Goal: Information Seeking & Learning: Learn about a topic

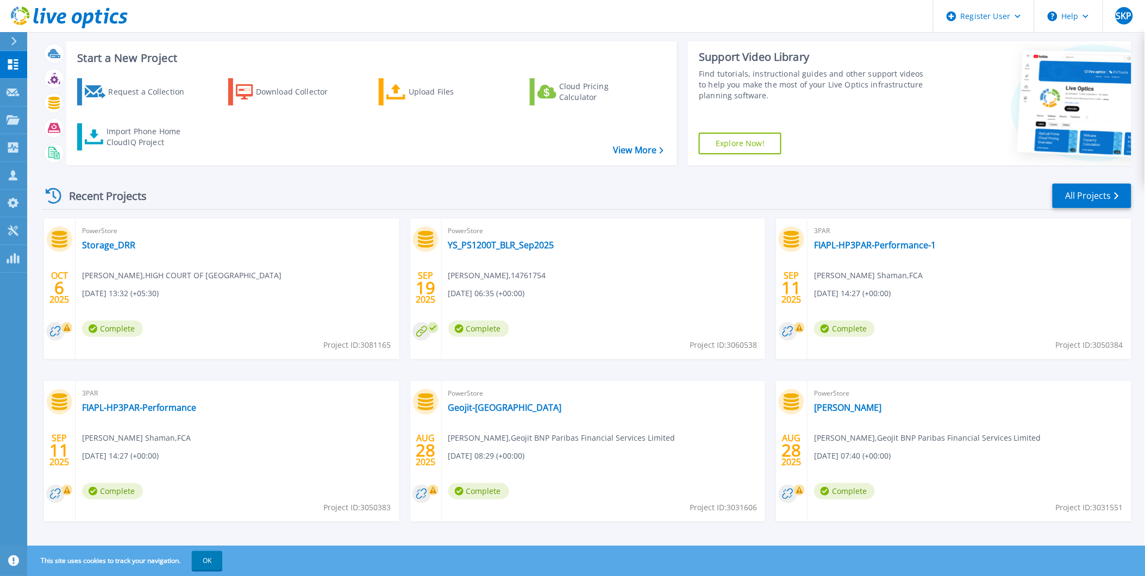
scroll to position [26, 0]
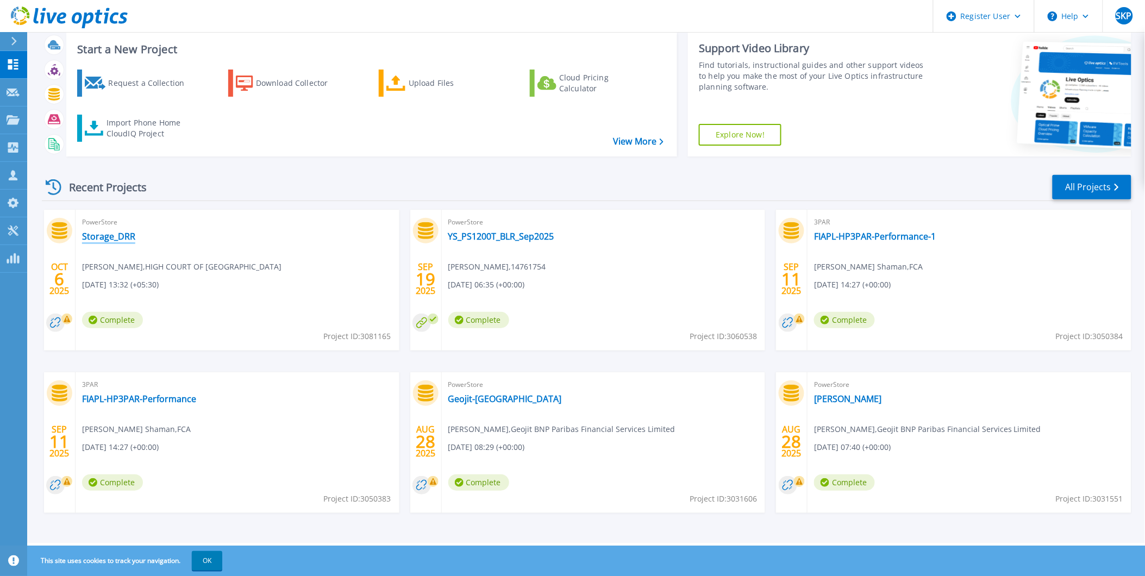
click at [111, 235] on link "Storage_DRR" at bounding box center [108, 236] width 53 height 11
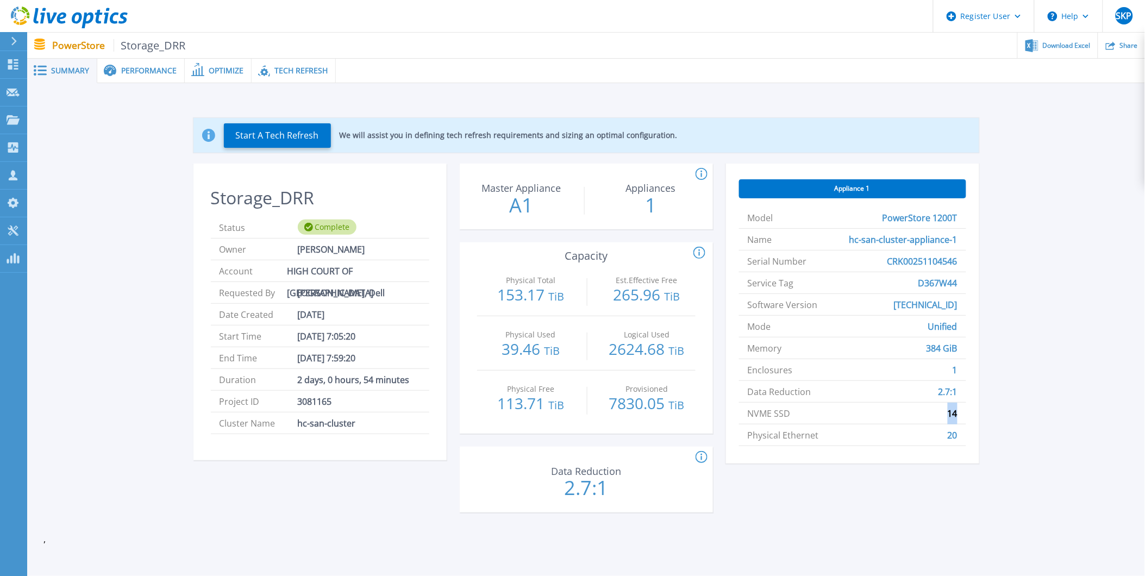
drag, startPoint x: 960, startPoint y: 410, endPoint x: 945, endPoint y: 415, distance: 16.4
click at [945, 415] on li "NVME SSD 14" at bounding box center [852, 414] width 227 height 22
drag, startPoint x: 945, startPoint y: 415, endPoint x: 1001, endPoint y: 418, distance: 56.1
click at [1001, 418] on div "Start A Tech Refresh We will assist you in defining tech refresh requirements a…" at bounding box center [585, 318] width 1085 height 434
click at [996, 384] on div "Start A Tech Refresh We will assist you in defining tech refresh requirements a…" at bounding box center [585, 318] width 1085 height 434
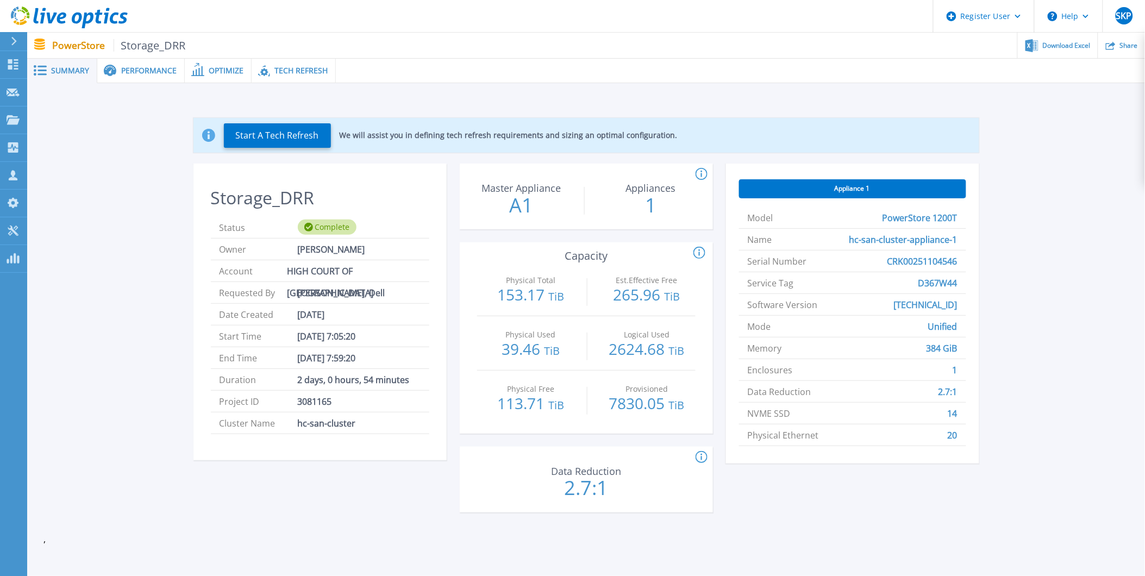
click at [954, 416] on span "14" at bounding box center [953, 413] width 10 height 21
click at [281, 72] on span "Tech Refresh" at bounding box center [300, 71] width 53 height 8
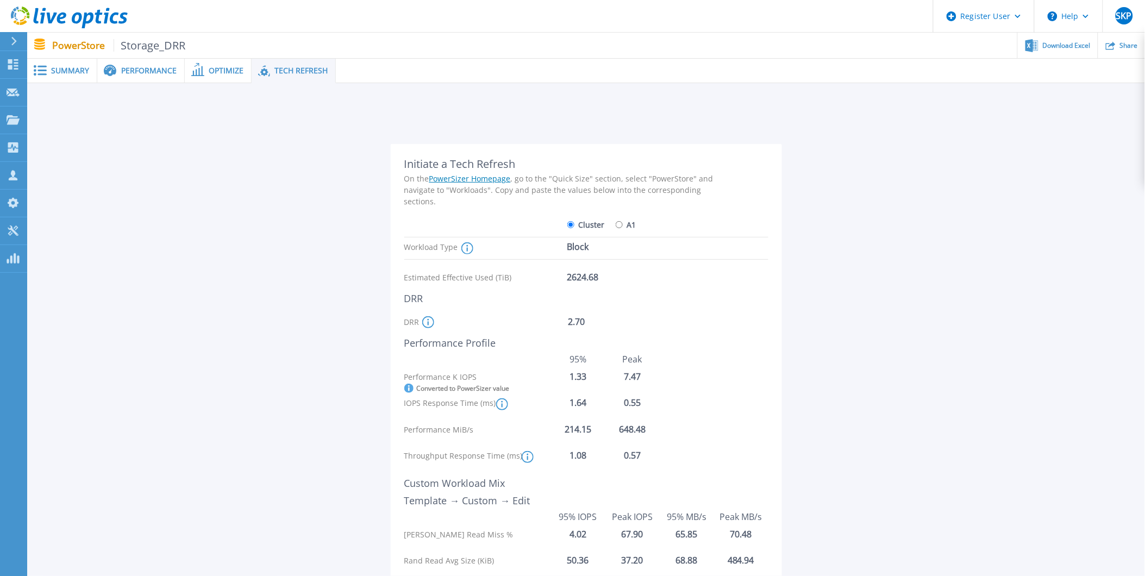
click at [226, 67] on span "Optimize" at bounding box center [226, 71] width 35 height 8
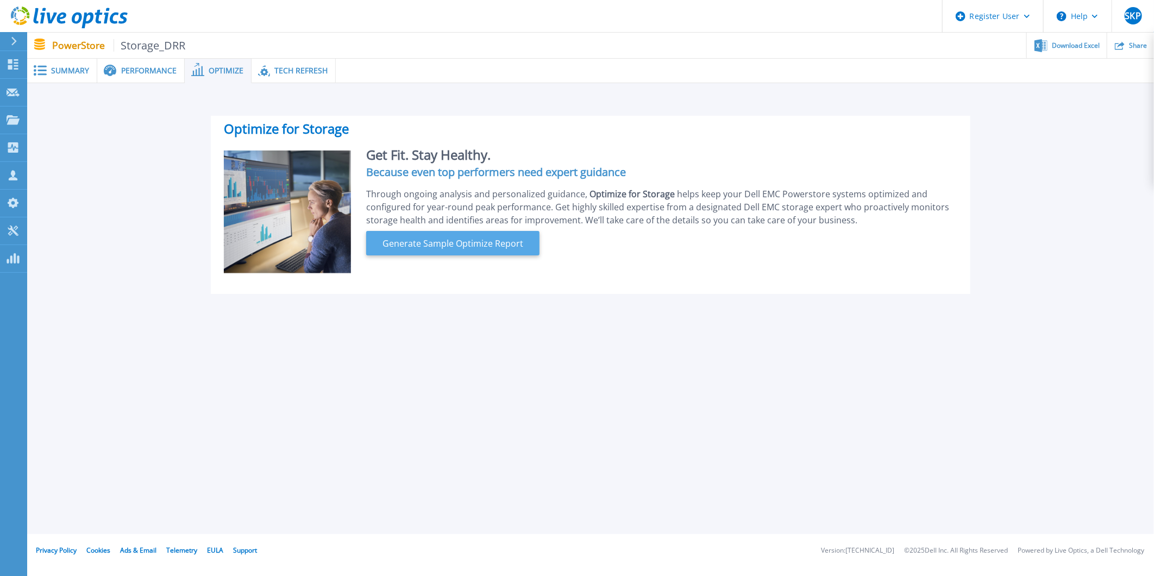
click at [451, 242] on span "Generate Sample Optimize Report" at bounding box center [452, 243] width 149 height 13
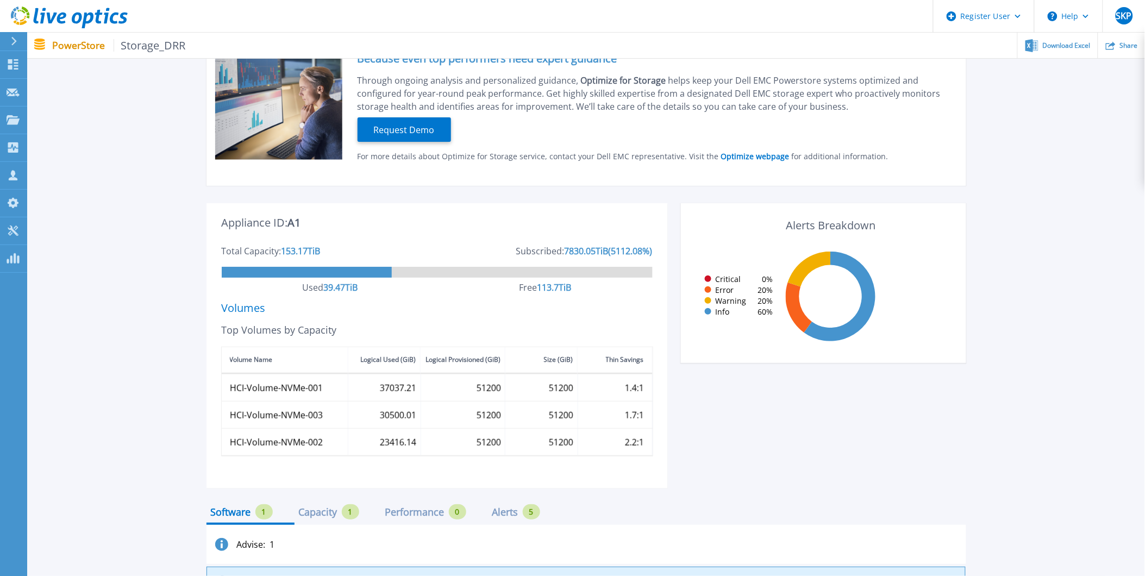
scroll to position [237, 0]
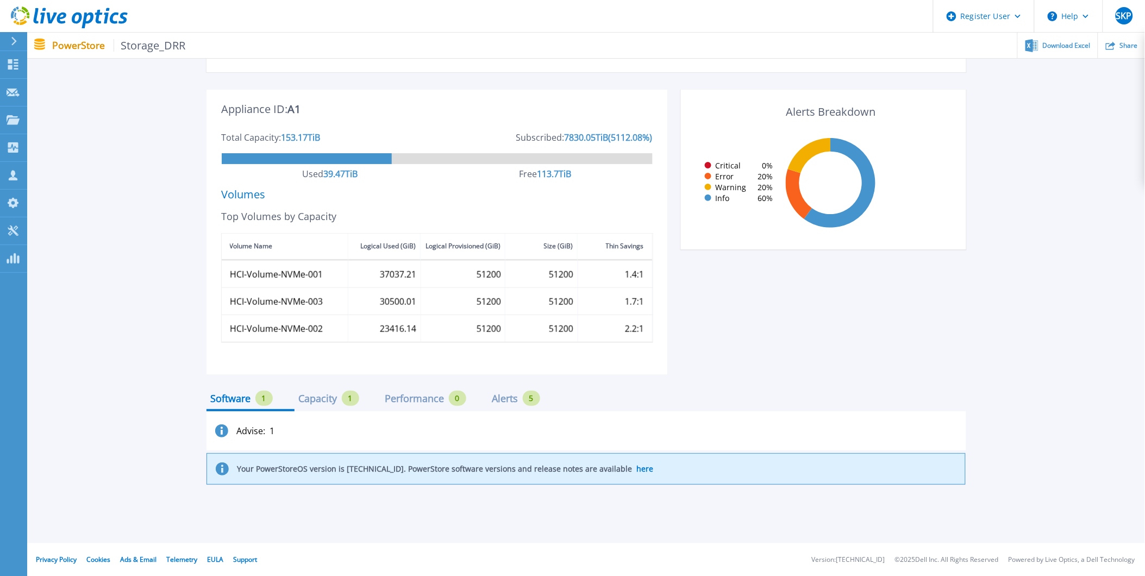
click at [311, 402] on div "Capacity" at bounding box center [318, 398] width 39 height 9
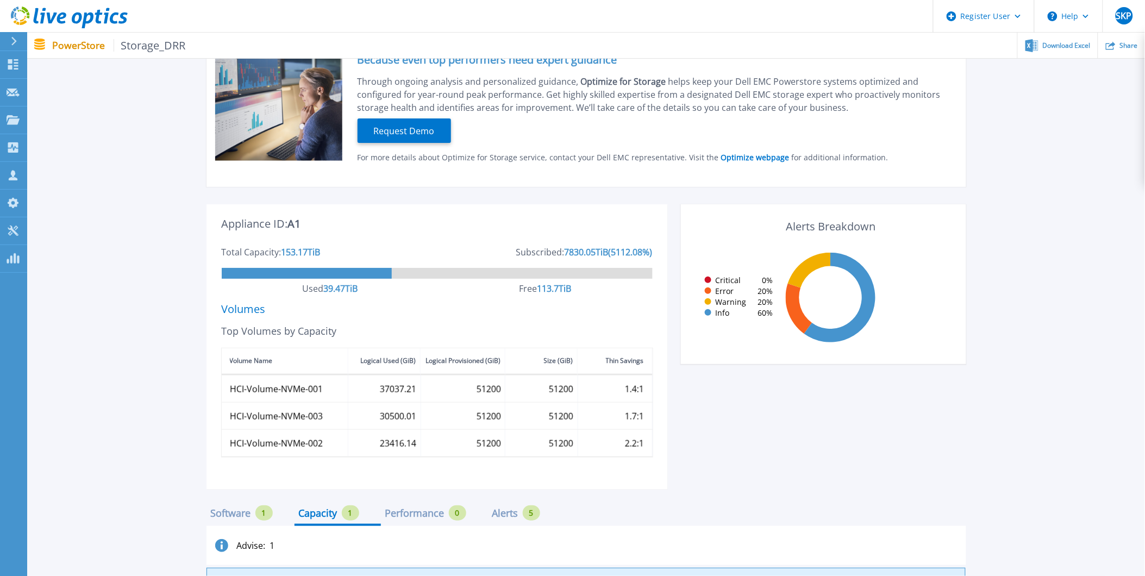
scroll to position [0, 0]
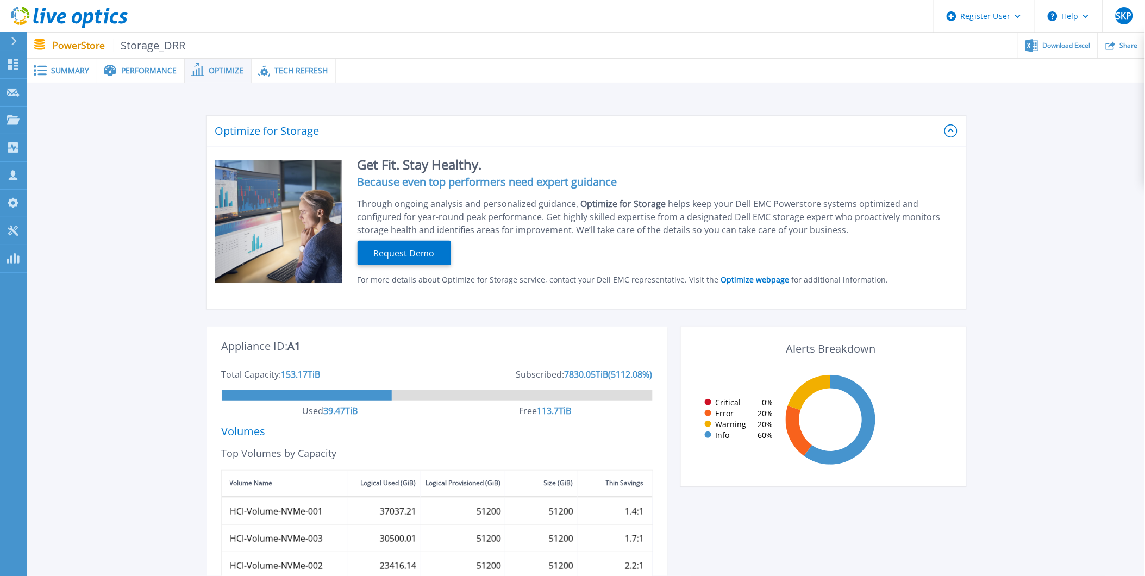
click at [153, 76] on div "Performance" at bounding box center [141, 71] width 88 height 24
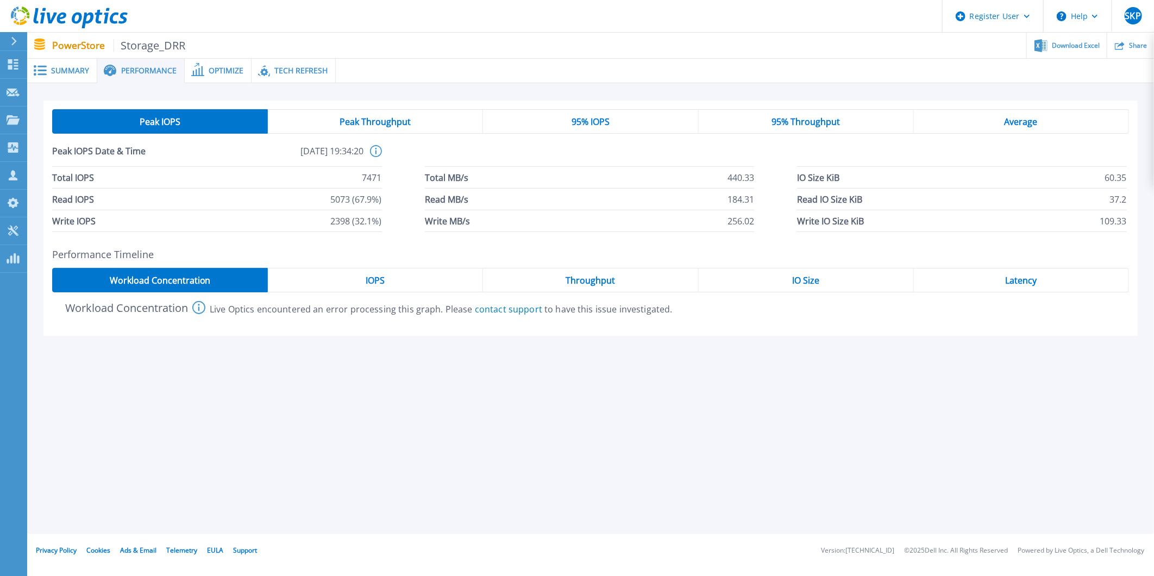
click at [80, 76] on div "Summary" at bounding box center [62, 71] width 70 height 24
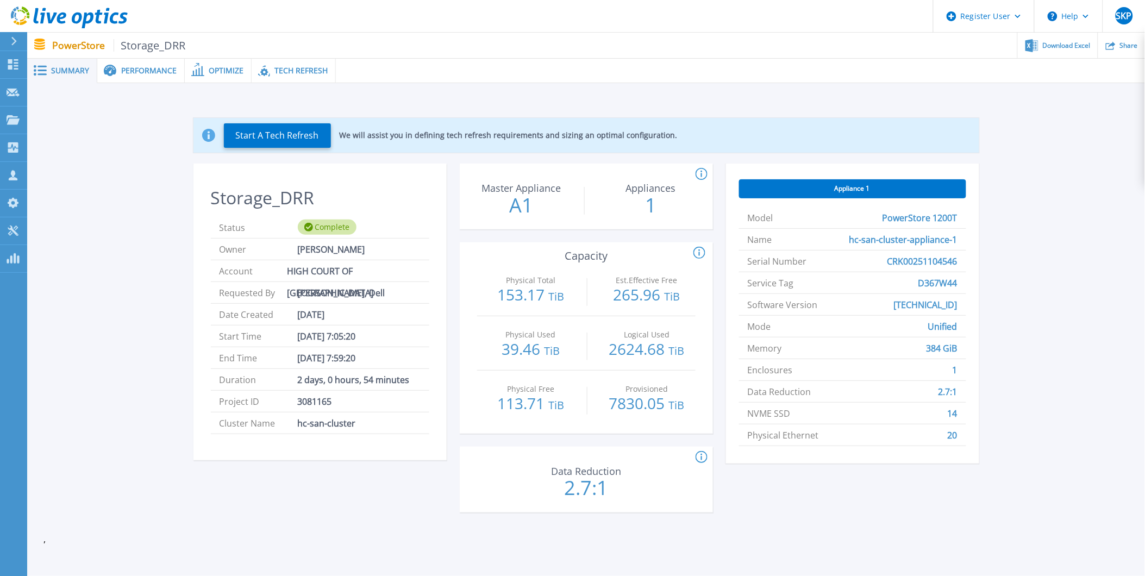
click at [223, 73] on span "Optimize" at bounding box center [226, 71] width 35 height 8
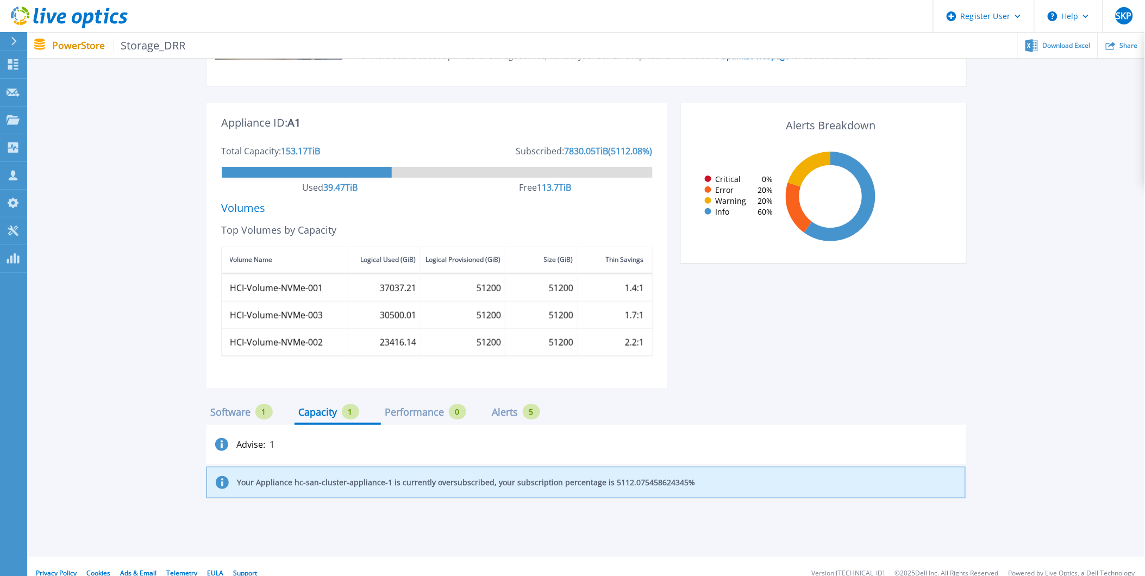
scroll to position [237, 0]
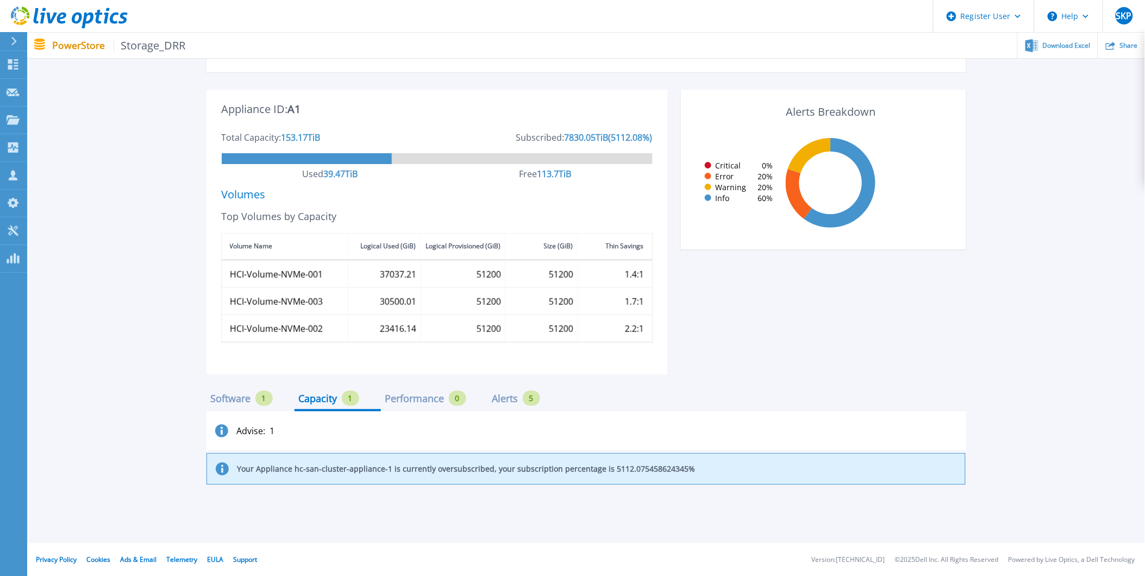
click at [405, 401] on div "Performance" at bounding box center [414, 398] width 59 height 9
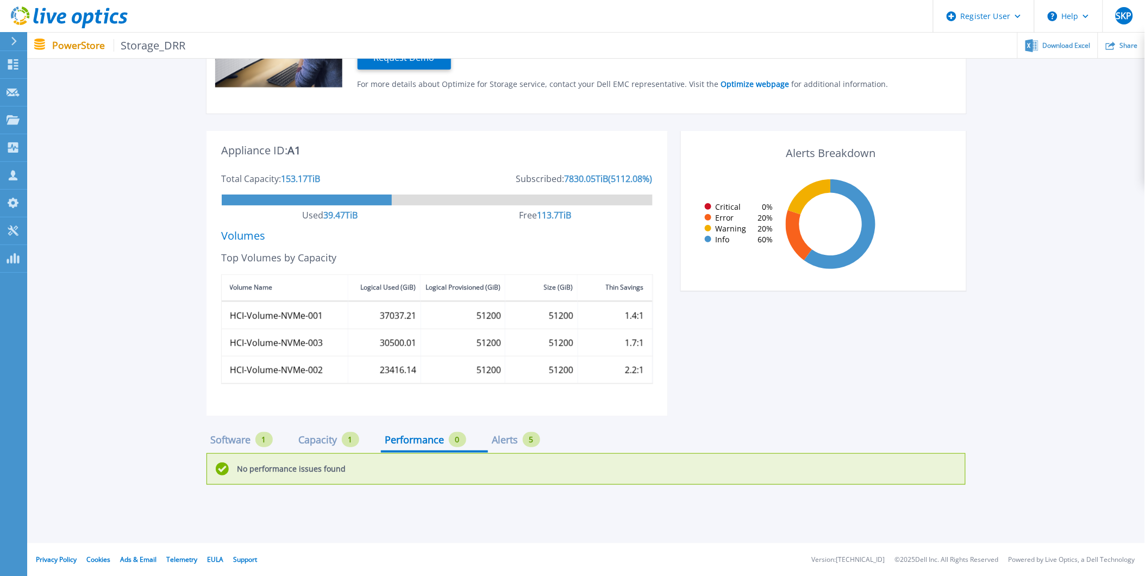
scroll to position [135, 0]
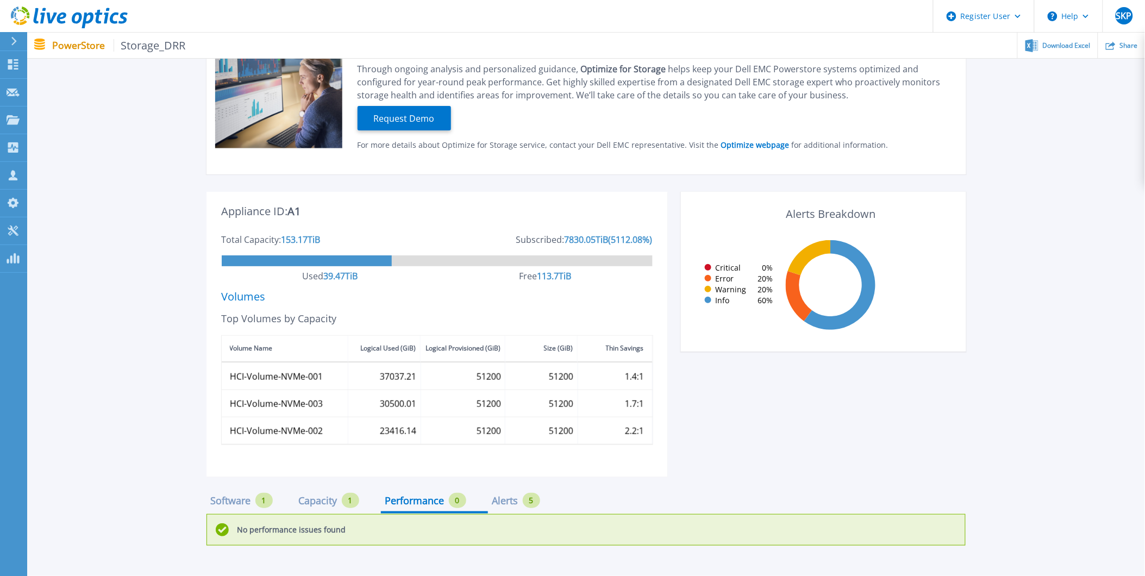
click at [225, 498] on div "Software" at bounding box center [231, 500] width 40 height 9
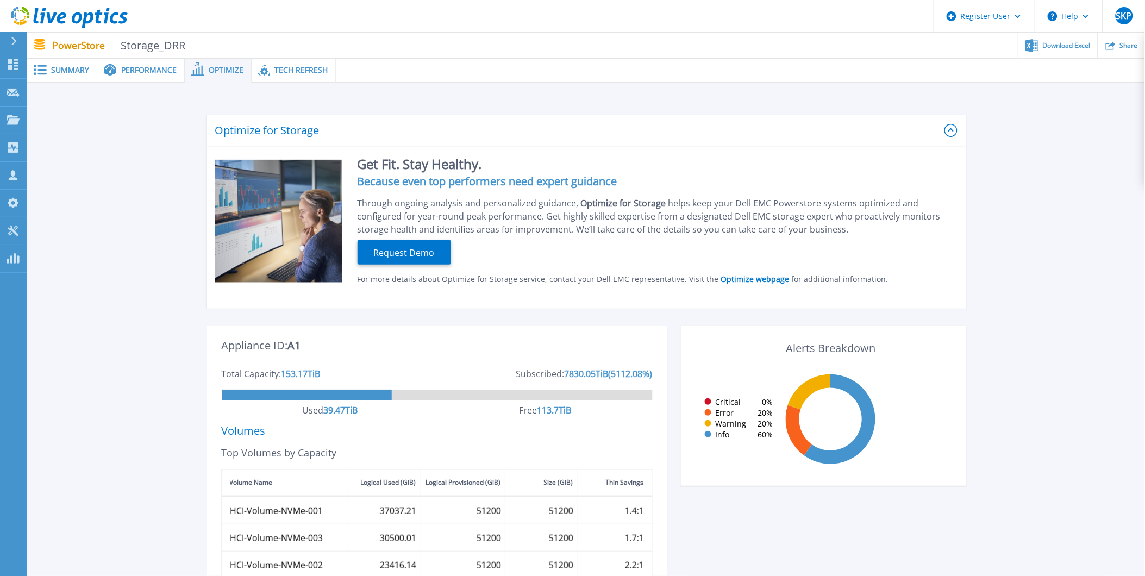
scroll to position [0, 0]
click at [57, 67] on span "Summary" at bounding box center [70, 71] width 38 height 8
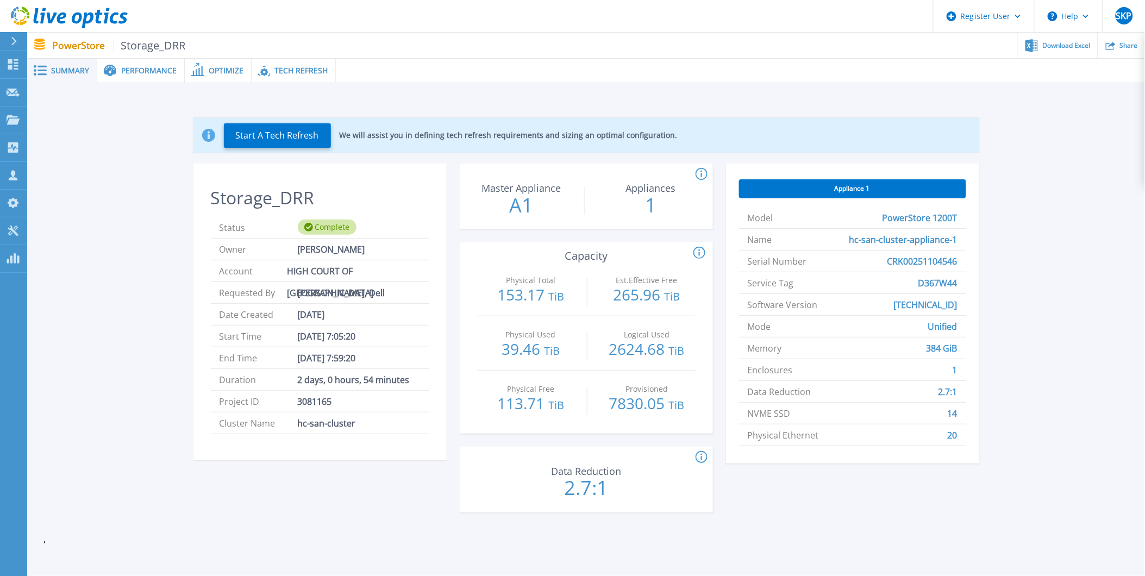
click at [450, 429] on div "Storage_DRR Status Complete Owner [PERSON_NAME] Account HIGH COURT OF [GEOGRAPH…" at bounding box center [586, 345] width 786 height 362
click at [453, 342] on div "Storage_DRR Status Complete Owner [PERSON_NAME] Account HIGH COURT OF [GEOGRAPH…" at bounding box center [586, 345] width 786 height 362
drag, startPoint x: 498, startPoint y: 292, endPoint x: 567, endPoint y: 294, distance: 68.5
click at [567, 294] on p "153.17 TiB" at bounding box center [531, 295] width 97 height 17
drag, startPoint x: 567, startPoint y: 294, endPoint x: 584, endPoint y: 295, distance: 16.9
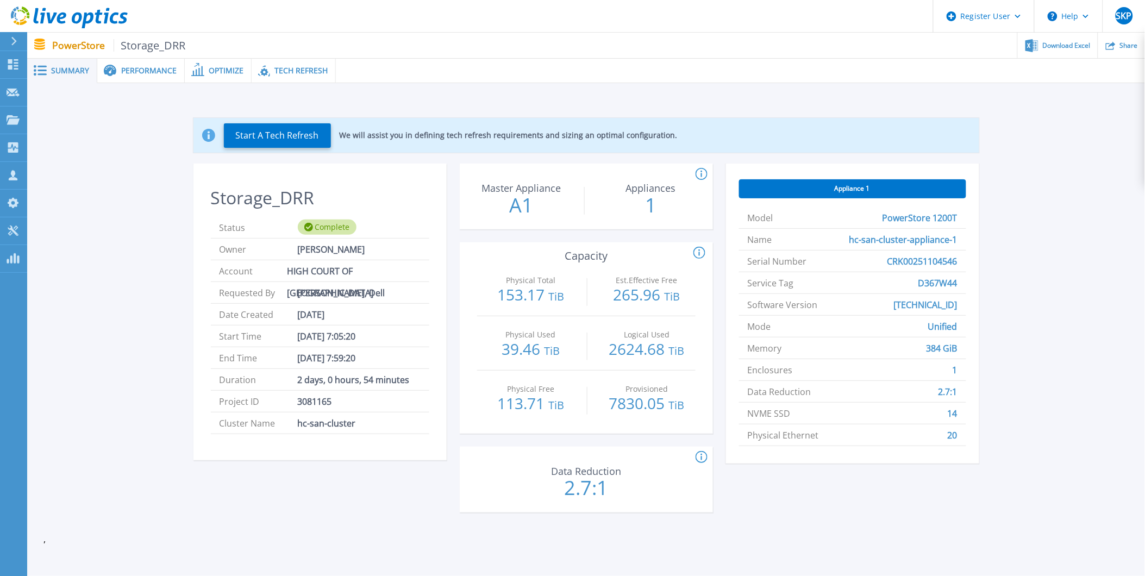
click at [584, 295] on div "Physical Total 153.17 TiB Est.Effective Free 265.96 TiB" at bounding box center [586, 289] width 218 height 54
click at [718, 310] on div "Storage_DRR Status Complete Owner [PERSON_NAME] Account HIGH COURT OF [GEOGRAPH…" at bounding box center [586, 345] width 786 height 362
click at [639, 95] on div "Start A Tech Refresh We will assist you in defining tech refresh requirements a…" at bounding box center [586, 321] width 1118 height 477
click at [451, 401] on div "Storage_DRR Status Complete Owner [PERSON_NAME] Account HIGH COURT OF [GEOGRAPH…" at bounding box center [586, 345] width 786 height 362
